Goal: Task Accomplishment & Management: Manage account settings

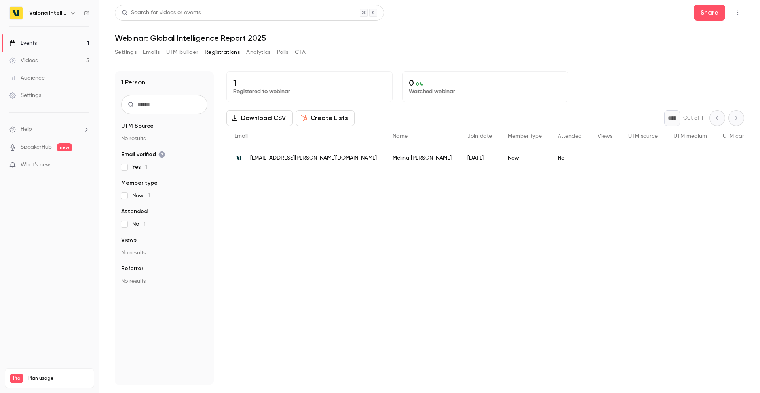
click at [146, 53] on button "Emails" at bounding box center [151, 52] width 17 height 13
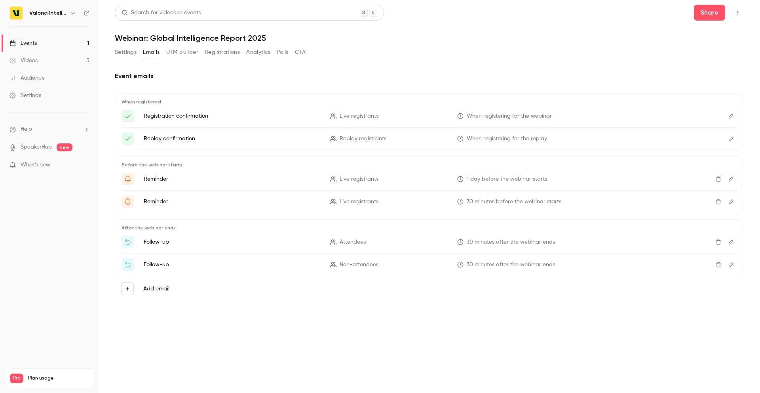
click at [132, 54] on button "Settings" at bounding box center [126, 52] width 22 height 13
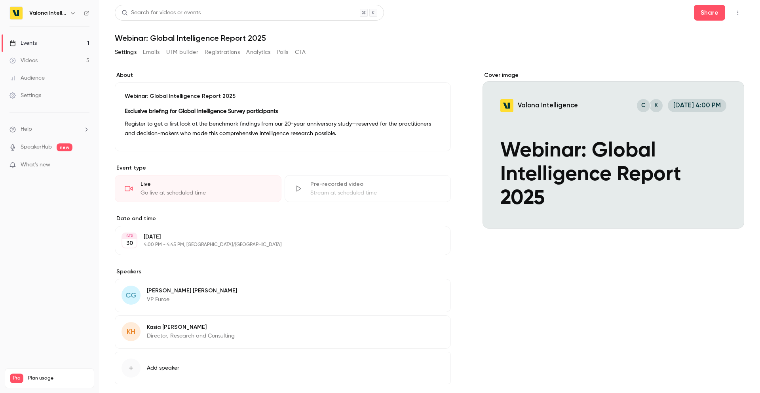
click at [146, 53] on button "Emails" at bounding box center [151, 52] width 17 height 13
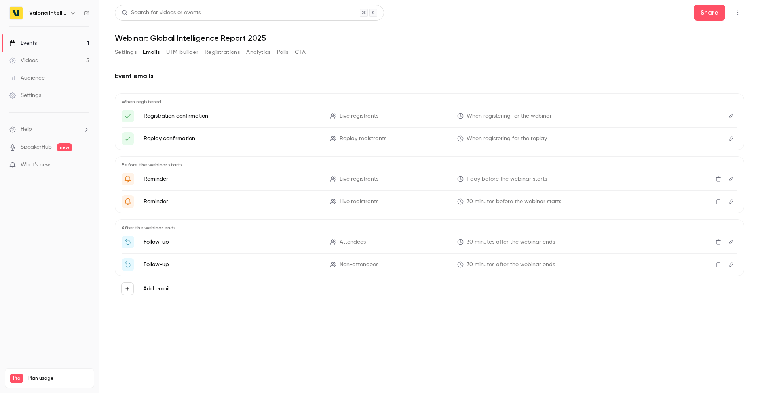
click at [212, 55] on button "Registrations" at bounding box center [222, 52] width 35 height 13
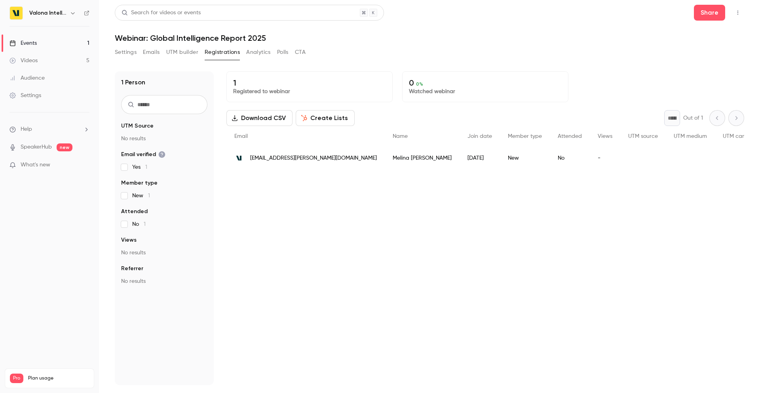
click at [145, 55] on button "Emails" at bounding box center [151, 52] width 17 height 13
